Goal: Transaction & Acquisition: Book appointment/travel/reservation

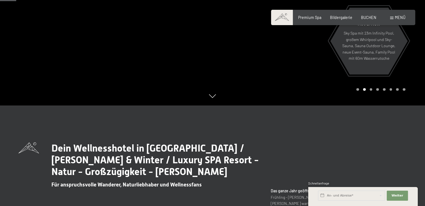
click at [281, 85] on div at bounding box center [318, 2] width 212 height 206
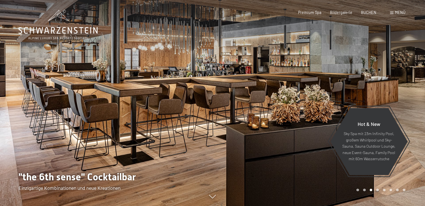
click at [310, 51] on div at bounding box center [318, 103] width 212 height 206
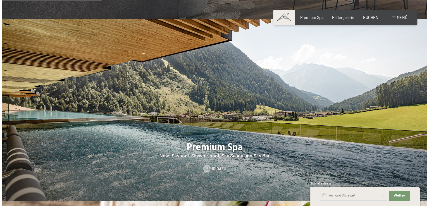
scroll to position [619, 0]
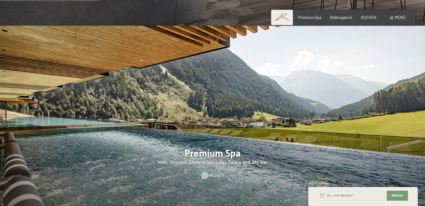
click at [391, 18] on span at bounding box center [391, 18] width 3 height 3
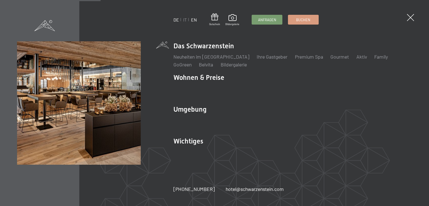
click at [194, 18] on link "EN" at bounding box center [194, 19] width 6 height 5
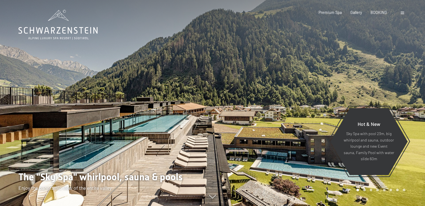
click at [401, 12] on span at bounding box center [401, 13] width 3 height 3
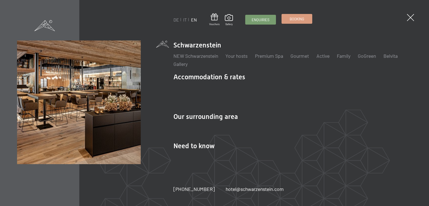
click at [295, 21] on span "Booking" at bounding box center [297, 18] width 15 height 5
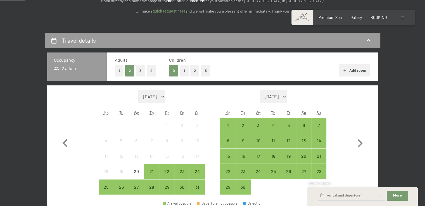
scroll to position [112, 0]
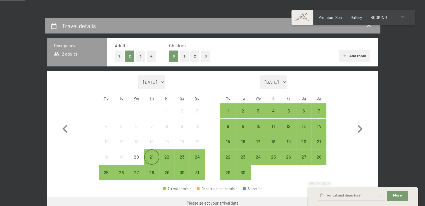
click at [151, 157] on div "21" at bounding box center [152, 162] width 14 height 14
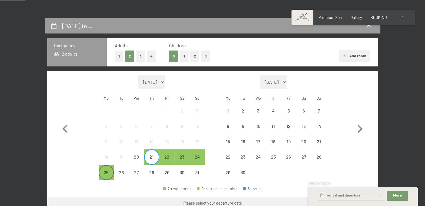
click at [106, 172] on div "25" at bounding box center [106, 177] width 14 height 14
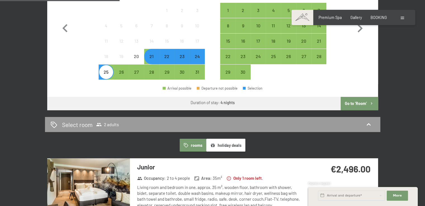
scroll to position [217, 0]
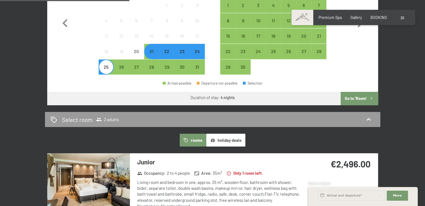
click at [368, 94] on button "Go to ‘Room’" at bounding box center [358, 98] width 37 height 13
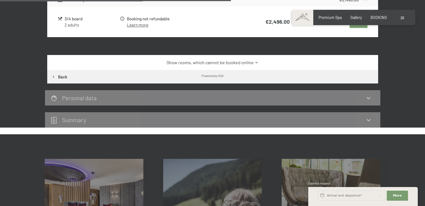
scroll to position [308, 0]
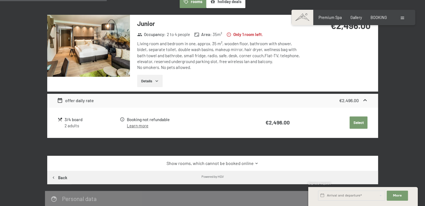
scroll to position [118, 0]
